Goal: Task Accomplishment & Management: Manage account settings

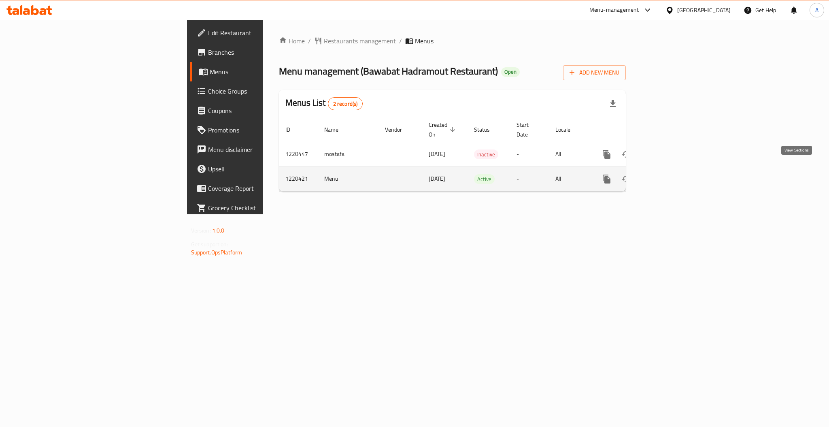
click at [621, 174] on icon "enhanced table" at bounding box center [665, 179] width 10 height 10
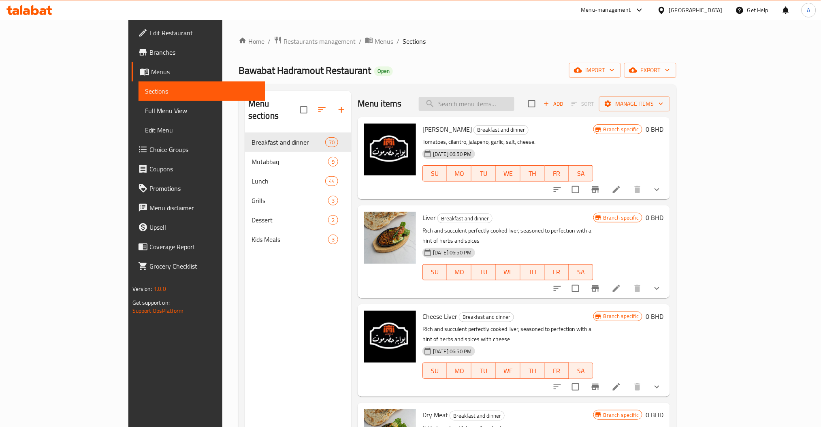
click at [498, 104] on input "search" at bounding box center [467, 104] width 96 height 14
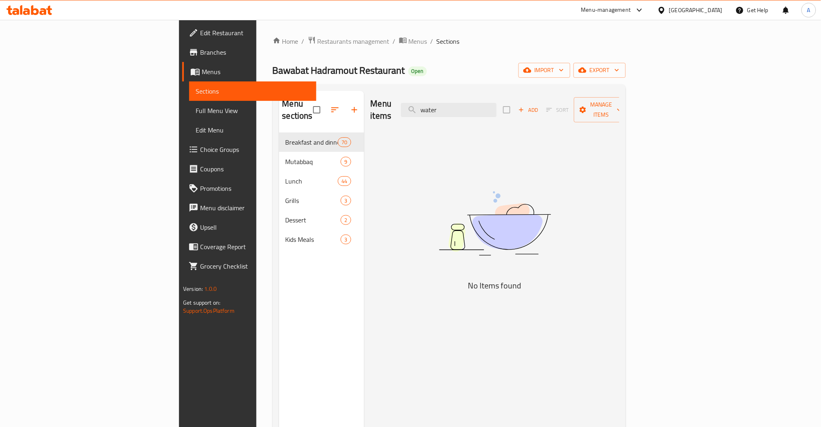
type input "water"
click at [285, 234] on span "Kids Meals" at bounding box center [312, 239] width 55 height 10
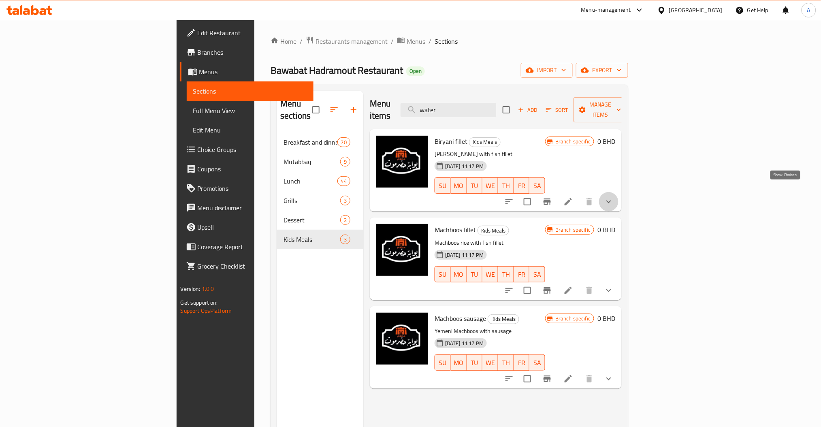
click at [613, 197] on icon "show more" at bounding box center [609, 202] width 10 height 10
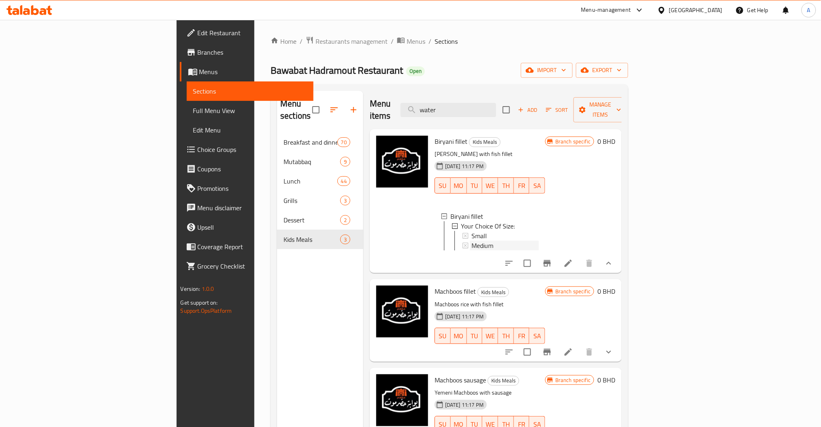
click at [487, 240] on div "Medium" at bounding box center [504, 245] width 67 height 10
click at [471, 231] on div "Small" at bounding box center [504, 236] width 67 height 10
click at [573, 258] on icon at bounding box center [568, 263] width 10 height 10
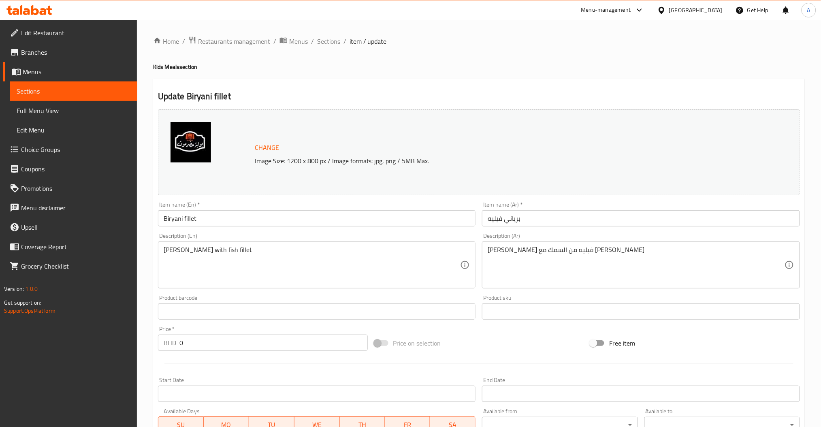
scroll to position [0, 0]
click at [331, 36] on span "Sections" at bounding box center [328, 41] width 23 height 10
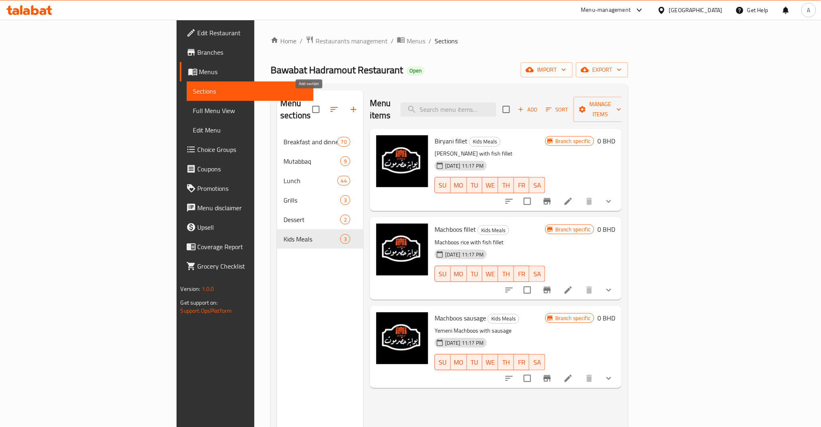
click at [351, 106] on icon "button" at bounding box center [354, 109] width 6 height 6
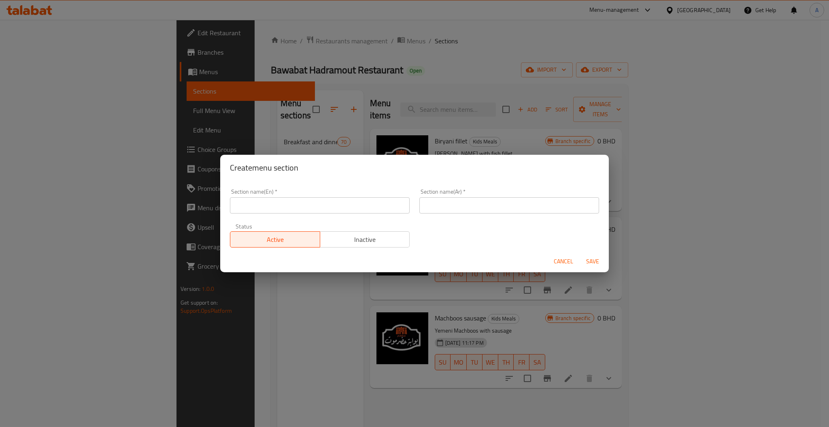
click at [247, 215] on div "Section name(En)   * Section name(En) *" at bounding box center [319, 201] width 189 height 34
click at [253, 211] on input "text" at bounding box center [320, 205] width 180 height 16
type input "water"
click at [554, 261] on span "Cancel" at bounding box center [563, 261] width 19 height 10
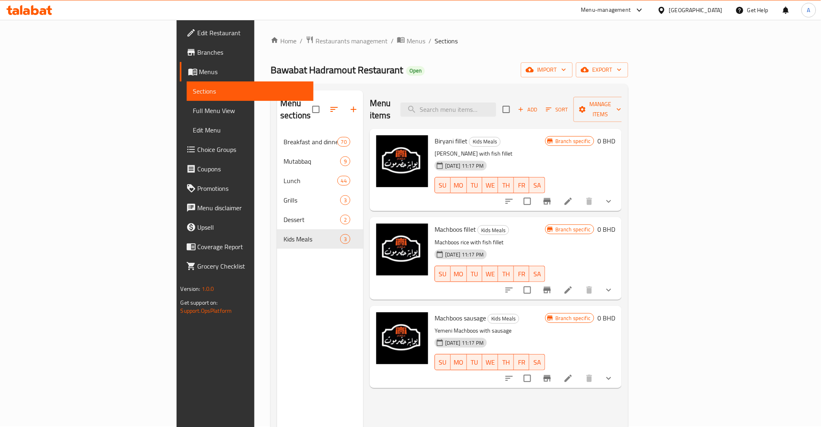
click at [363, 98] on div "Menu items Add Sort Manage items Biryani fillet Kids Meals Biryani with fish fi…" at bounding box center [492, 303] width 258 height 427
click at [349, 104] on icon "button" at bounding box center [354, 109] width 10 height 10
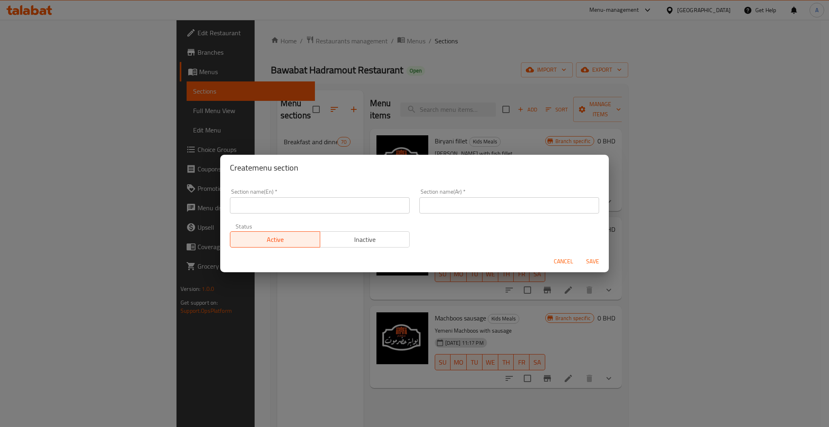
click at [313, 222] on div "Status Active Inactive" at bounding box center [319, 235] width 189 height 34
click at [325, 208] on input "text" at bounding box center [320, 205] width 180 height 16
type input "Drinks"
type input "المشروبات"
click at [580, 254] on button "Save" at bounding box center [593, 261] width 26 height 15
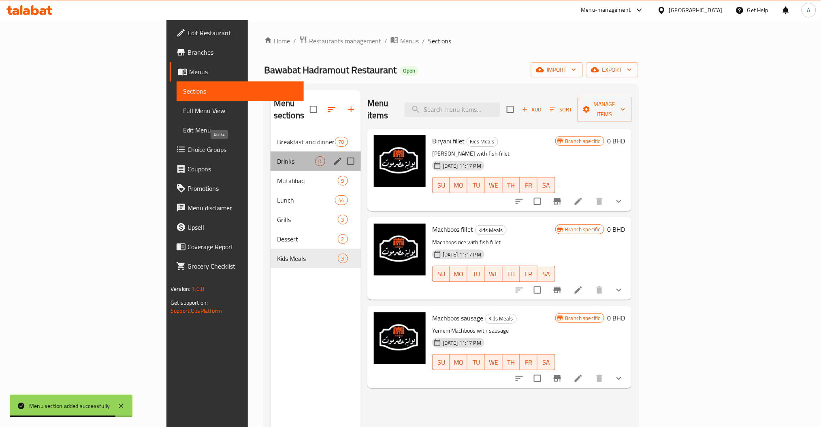
click at [277, 156] on span "Drinks" at bounding box center [296, 161] width 38 height 10
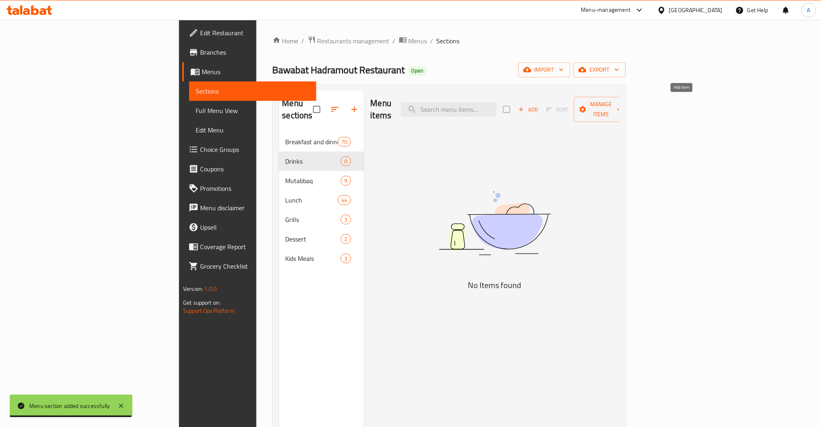
click at [539, 105] on span "Add" at bounding box center [528, 109] width 22 height 9
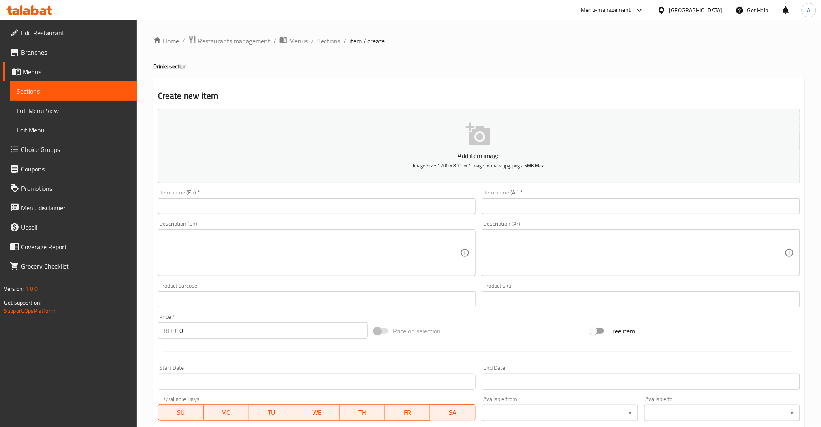
click at [333, 212] on input "text" at bounding box center [317, 206] width 318 height 16
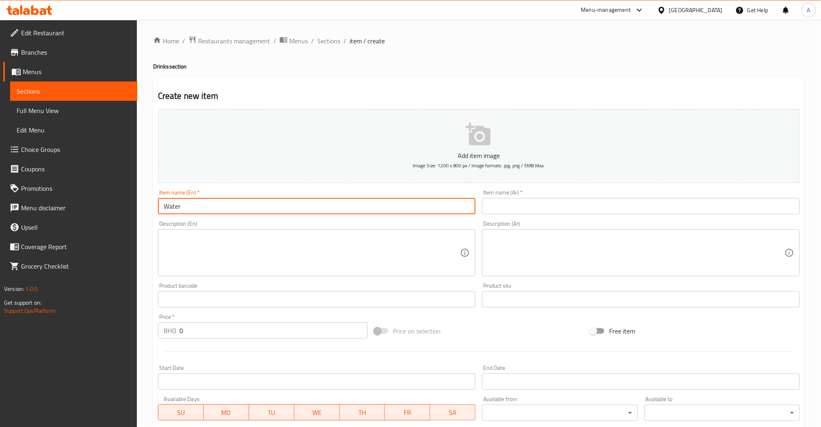
type input "Water"
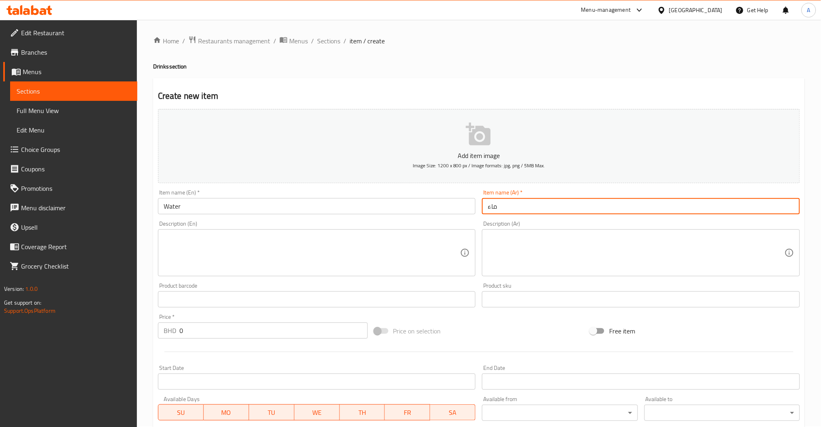
scroll to position [144, 0]
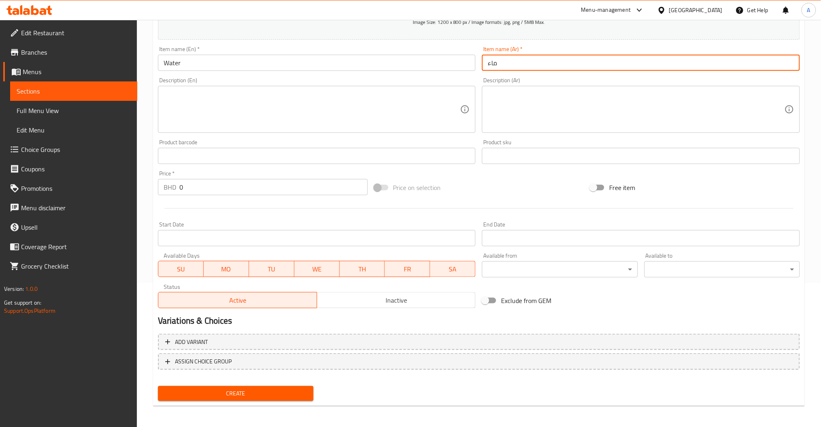
type input "ماء"
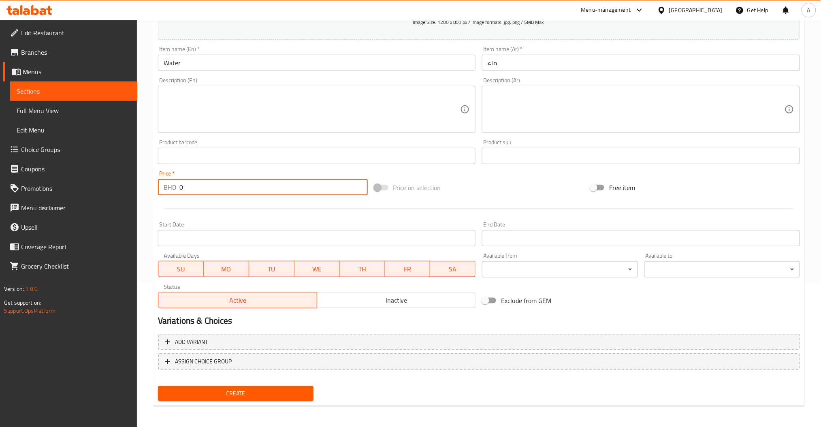
click at [208, 188] on input "0" at bounding box center [273, 187] width 188 height 16
type input "0"
type input "0.2"
click at [235, 320] on span "Create" at bounding box center [235, 393] width 142 height 10
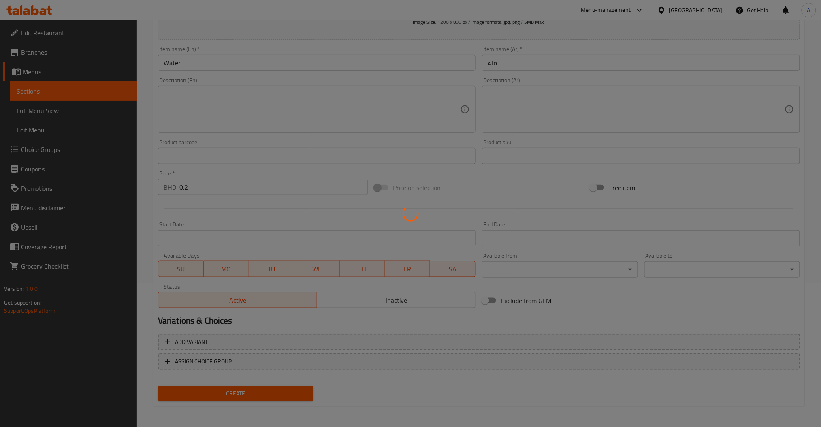
type input "0"
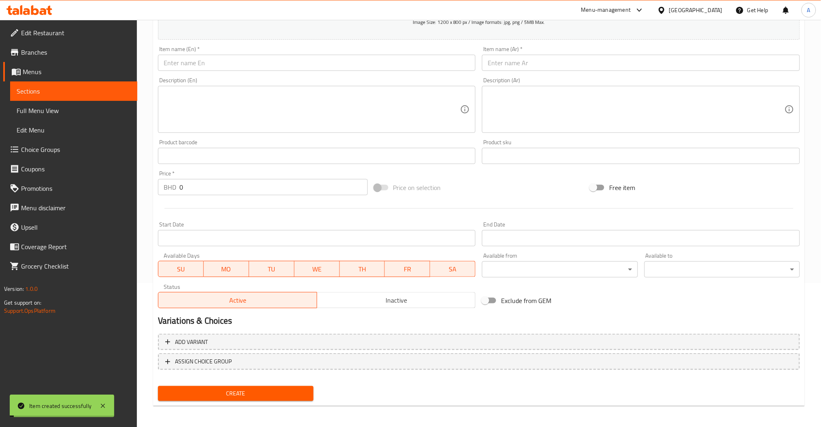
scroll to position [0, 0]
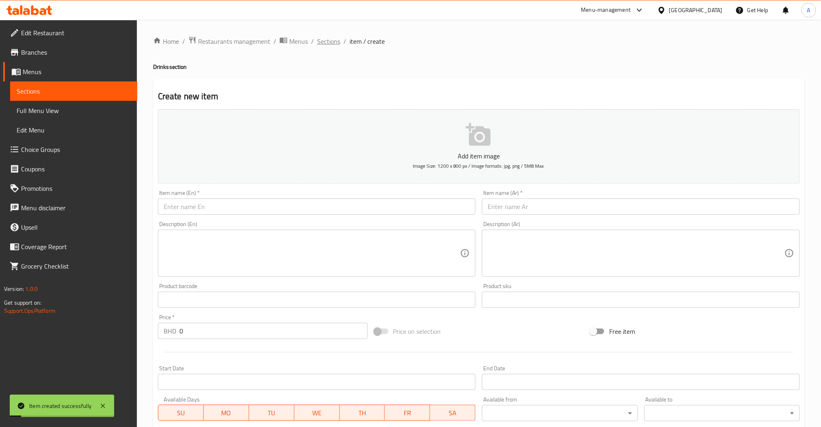
click at [317, 36] on span "Sections" at bounding box center [328, 41] width 23 height 10
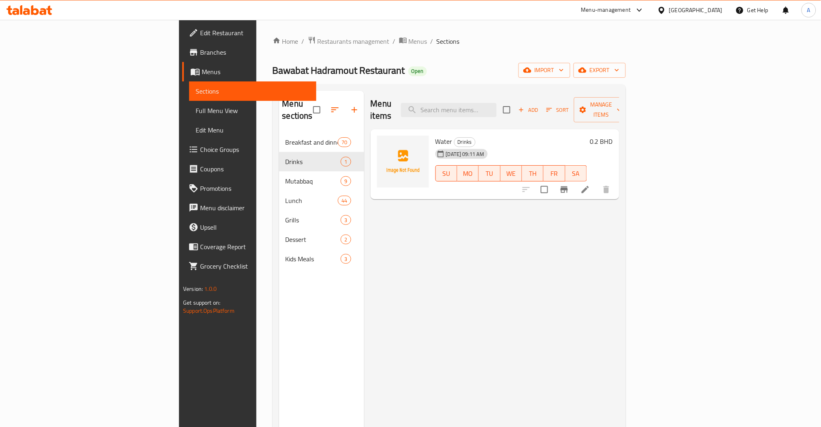
click at [256, 34] on div "Home / Restaurants management / Menus / Sections Bawabat Hadramout Restaurant O…" at bounding box center [448, 280] width 385 height 520
click at [272, 48] on div "Home / Restaurants management / Menus / Sections Bawabat Hadramout Restaurant O…" at bounding box center [448, 280] width 353 height 488
click at [317, 43] on span "Restaurants management" at bounding box center [353, 41] width 72 height 10
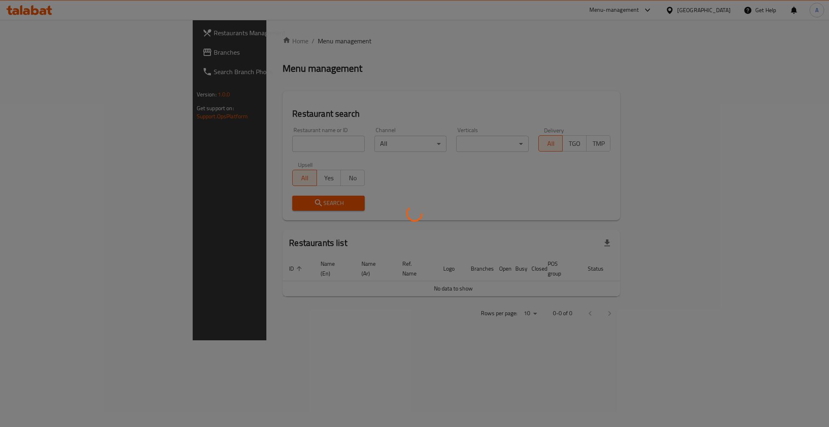
click at [237, 147] on div at bounding box center [414, 213] width 829 height 427
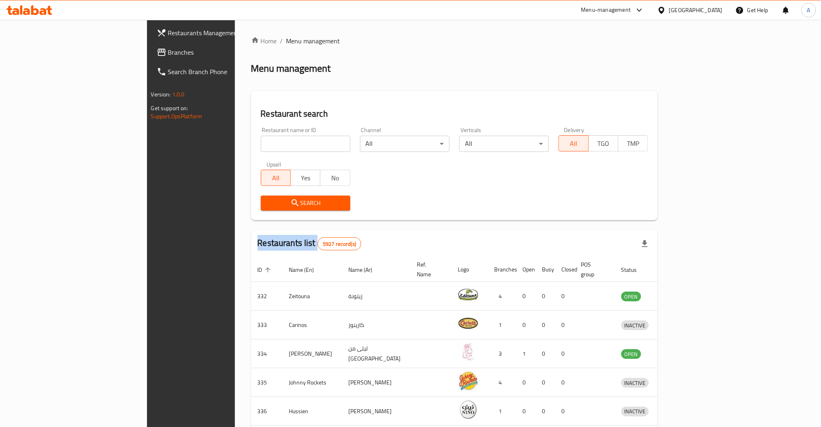
click at [237, 147] on div at bounding box center [410, 213] width 821 height 427
click at [251, 147] on div "Home / Menu management Menu management Restaurant search Restaurant name or ID …" at bounding box center [454, 316] width 407 height 561
click at [261, 147] on input "search" at bounding box center [305, 144] width 89 height 16
type input "333 mega"
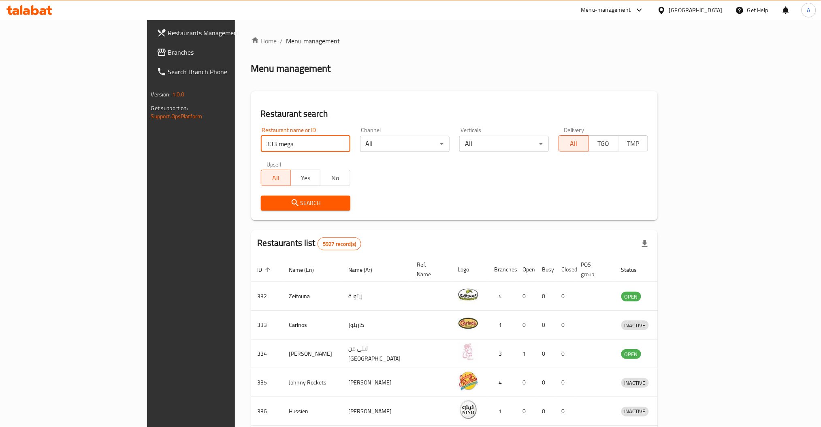
click button "Search" at bounding box center [305, 203] width 89 height 15
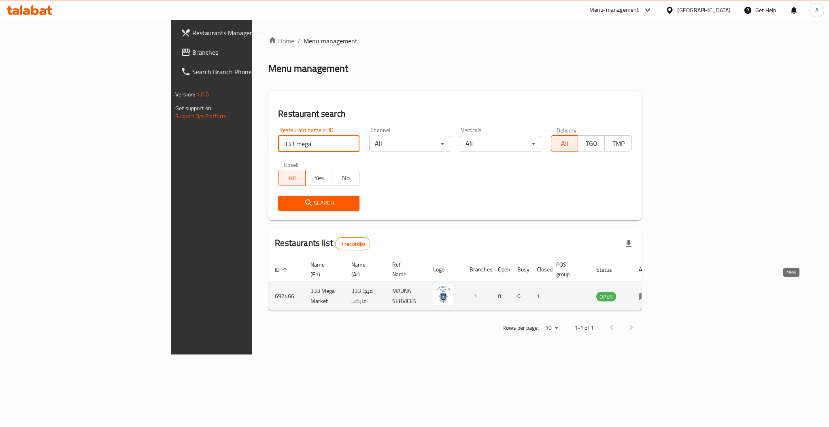
click at [621, 291] on link "enhanced table" at bounding box center [646, 296] width 15 height 10
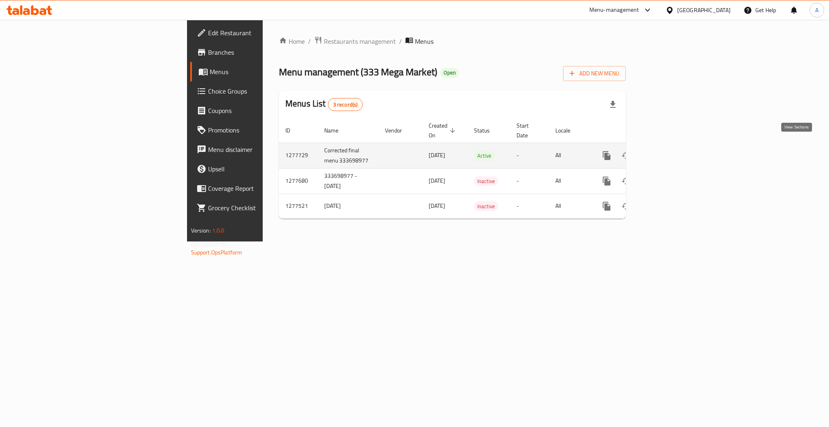
click at [621, 151] on icon "enhanced table" at bounding box center [665, 156] width 10 height 10
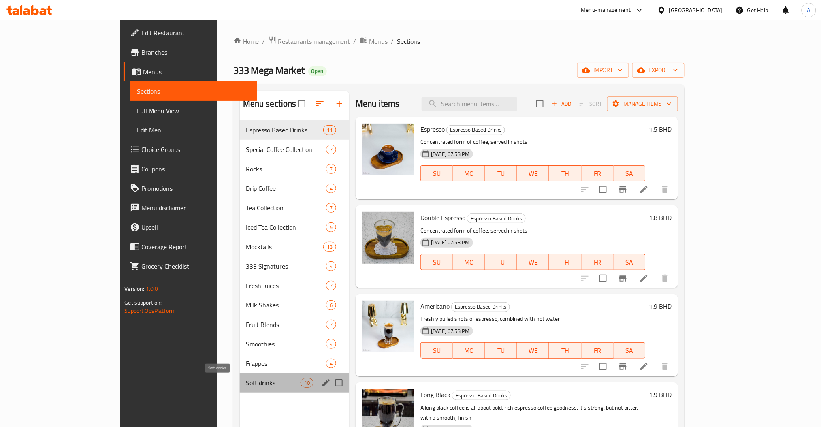
click at [246, 320] on span "Soft drinks" at bounding box center [273, 383] width 54 height 10
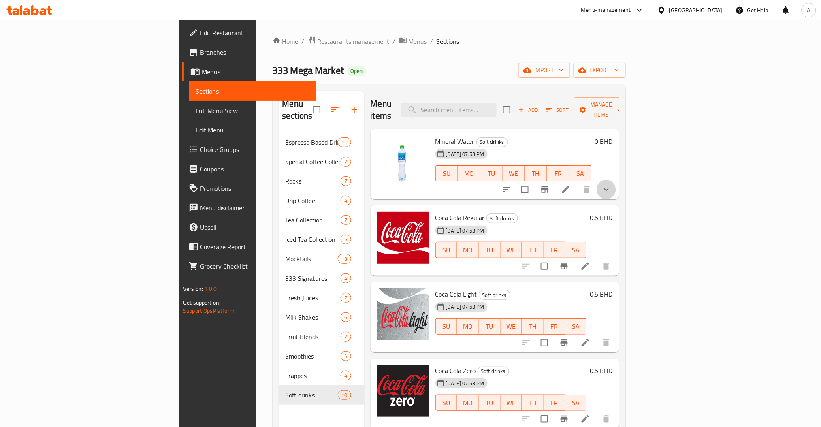
click at [616, 180] on button "show more" at bounding box center [605, 189] width 19 height 19
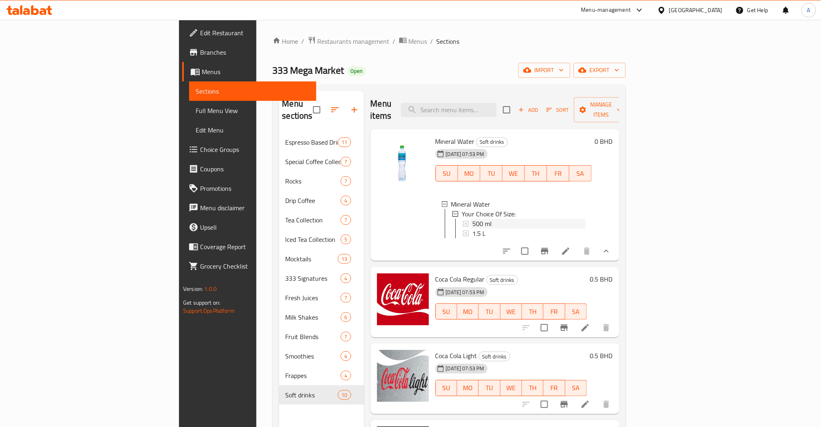
click at [499, 219] on div "500 ml" at bounding box center [528, 224] width 113 height 10
click at [200, 31] on span "Edit Restaurant" at bounding box center [255, 33] width 110 height 10
